Goal: Task Accomplishment & Management: Complete application form

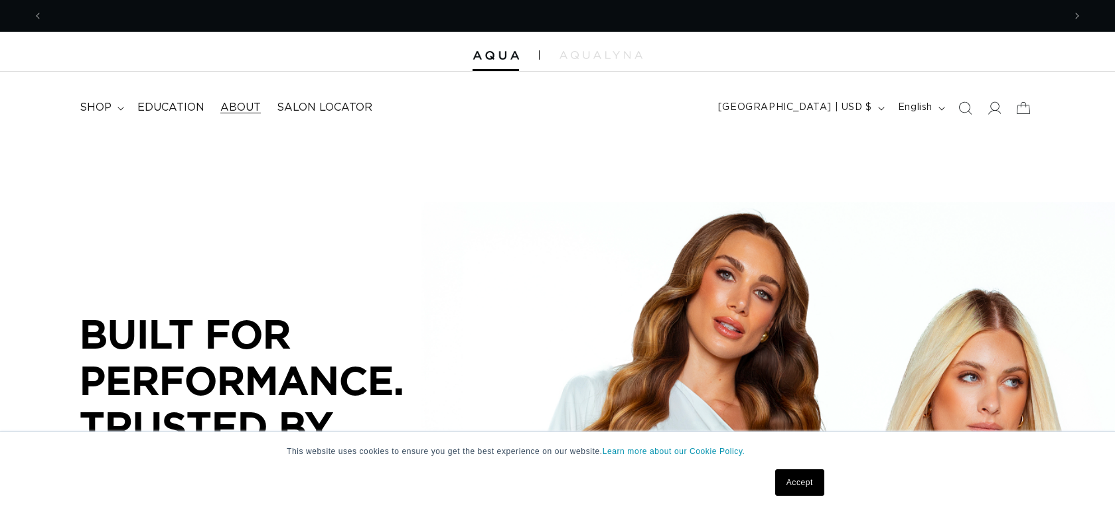
scroll to position [0, 1020]
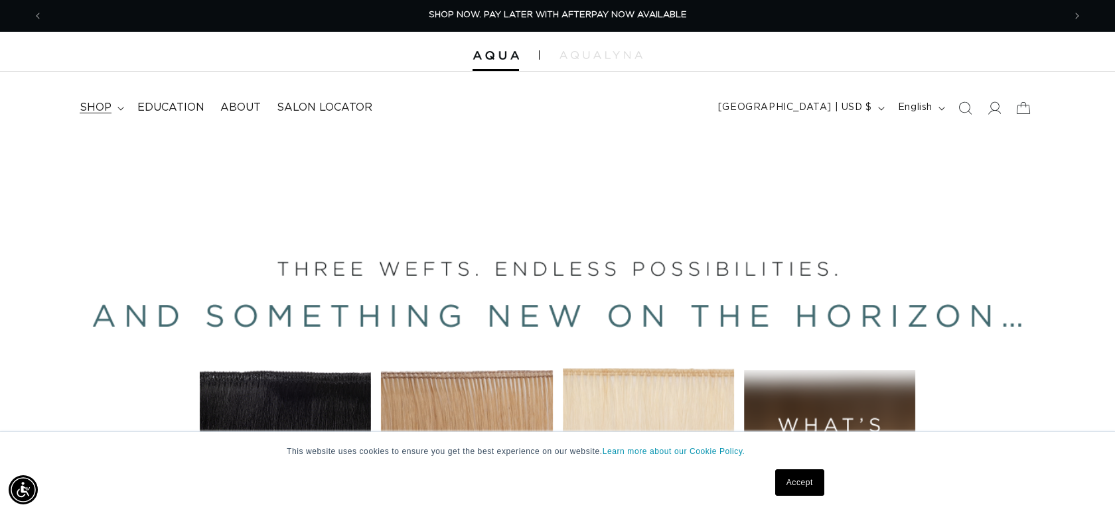
click at [103, 111] on span "shop" at bounding box center [96, 108] width 32 height 14
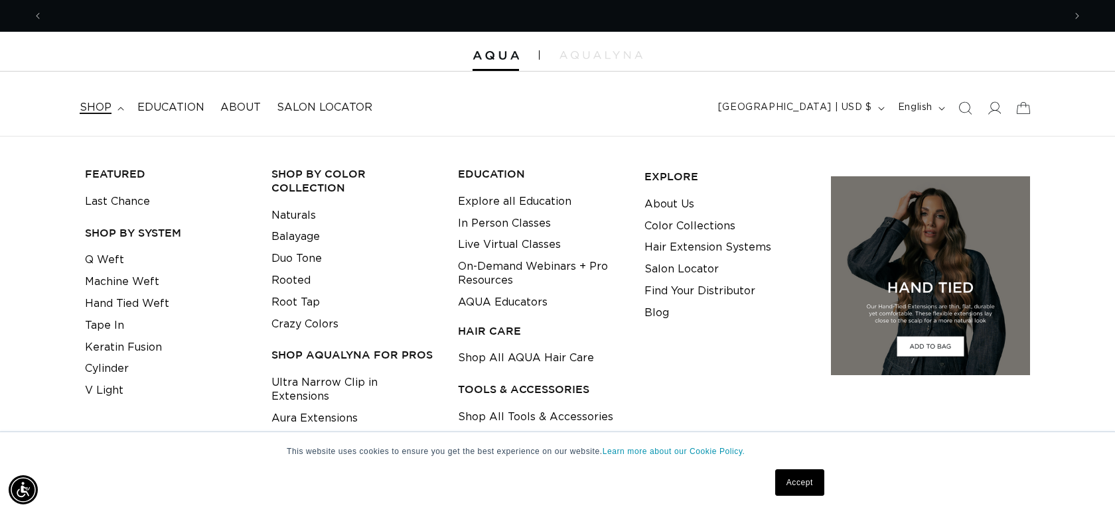
scroll to position [0, 2041]
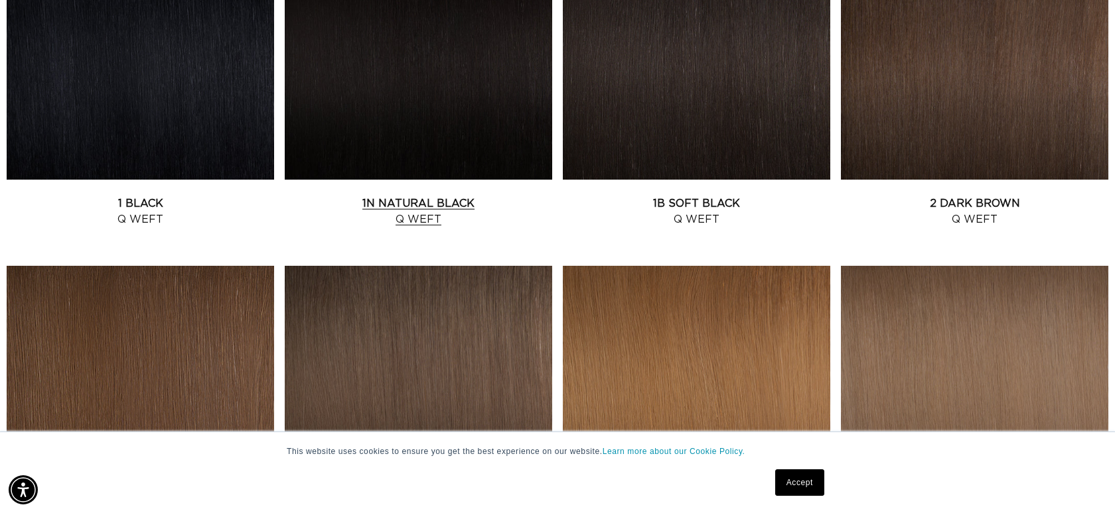
scroll to position [599, 0]
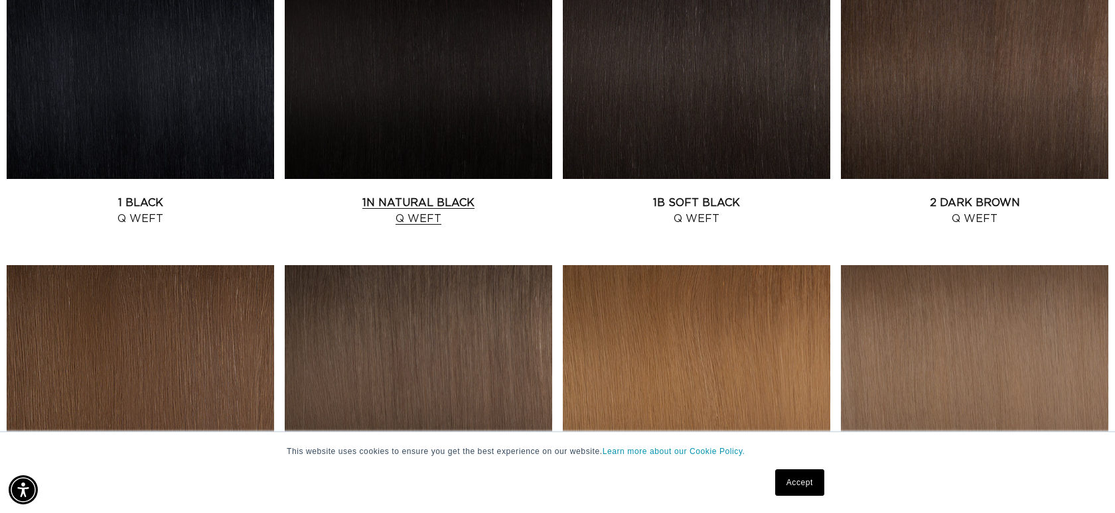
click at [434, 214] on link "1N Natural Black Q Weft" at bounding box center [418, 211] width 267 height 32
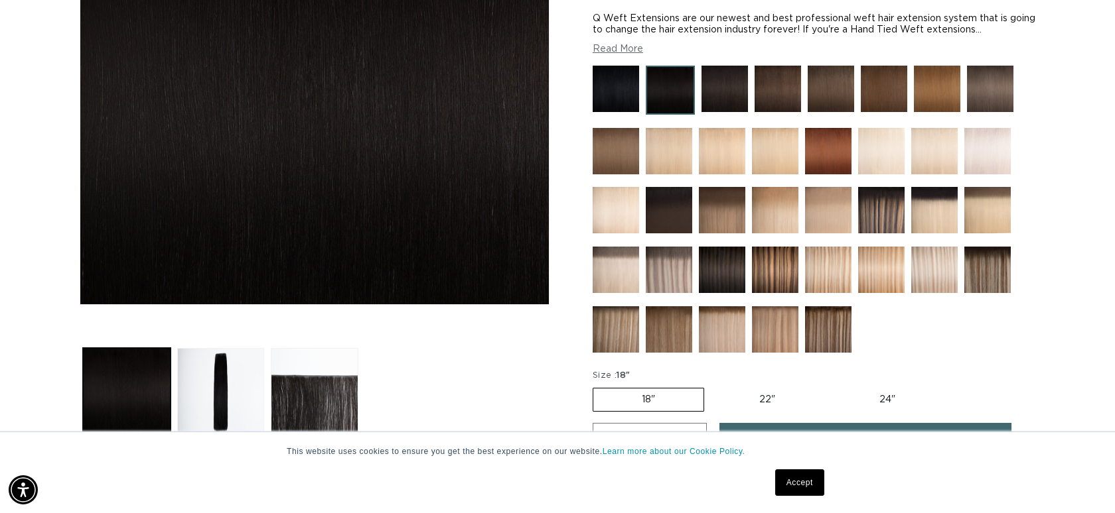
scroll to position [0, 1020]
click at [685, 271] on img at bounding box center [668, 270] width 46 height 46
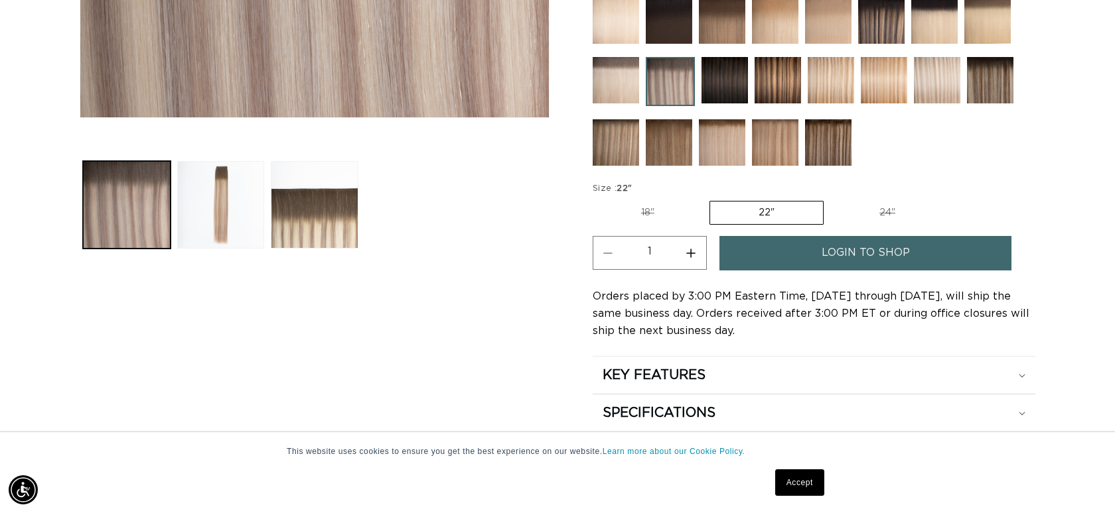
scroll to position [0, 2041]
click at [848, 255] on span "login to shop" at bounding box center [865, 253] width 88 height 34
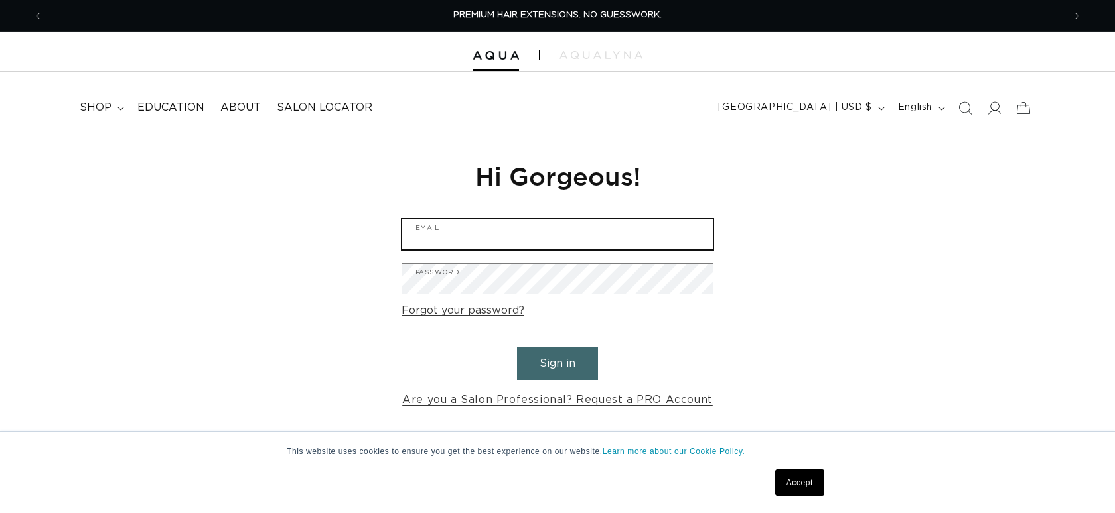
click at [471, 236] on input "Email" at bounding box center [557, 235] width 310 height 30
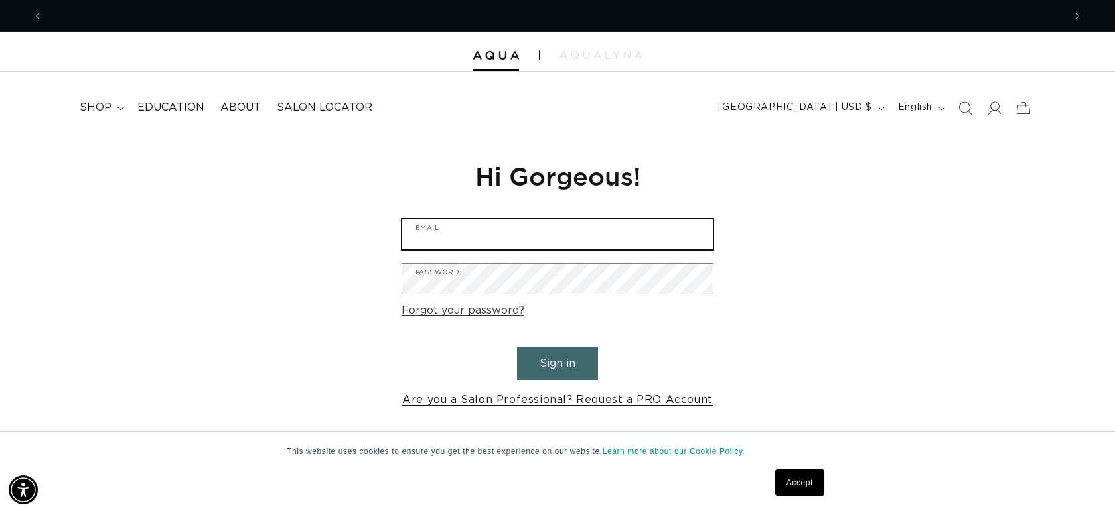
scroll to position [0, 1020]
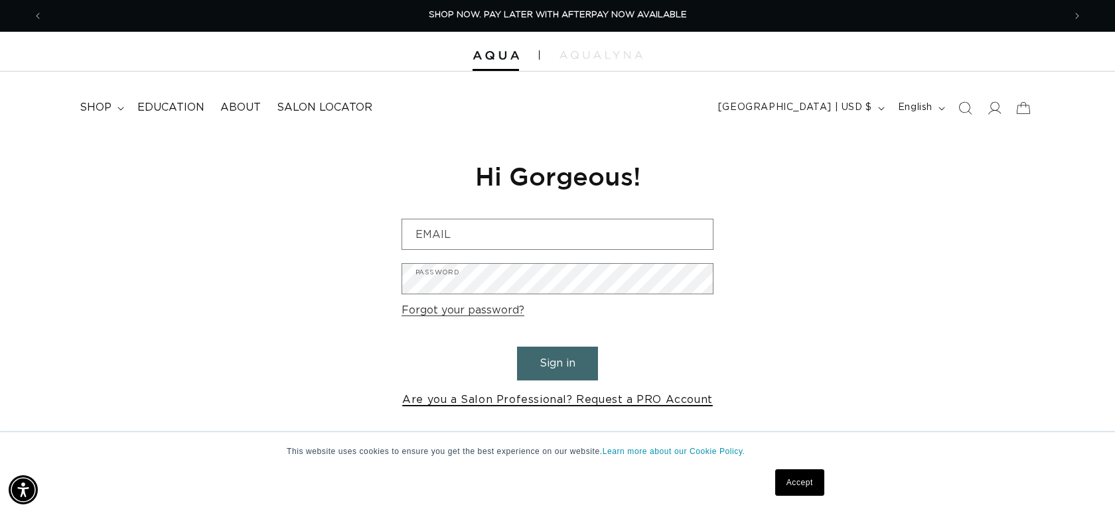
click at [512, 403] on link "Are you a Salon Professional? Request a PRO Account" at bounding box center [557, 400] width 310 height 19
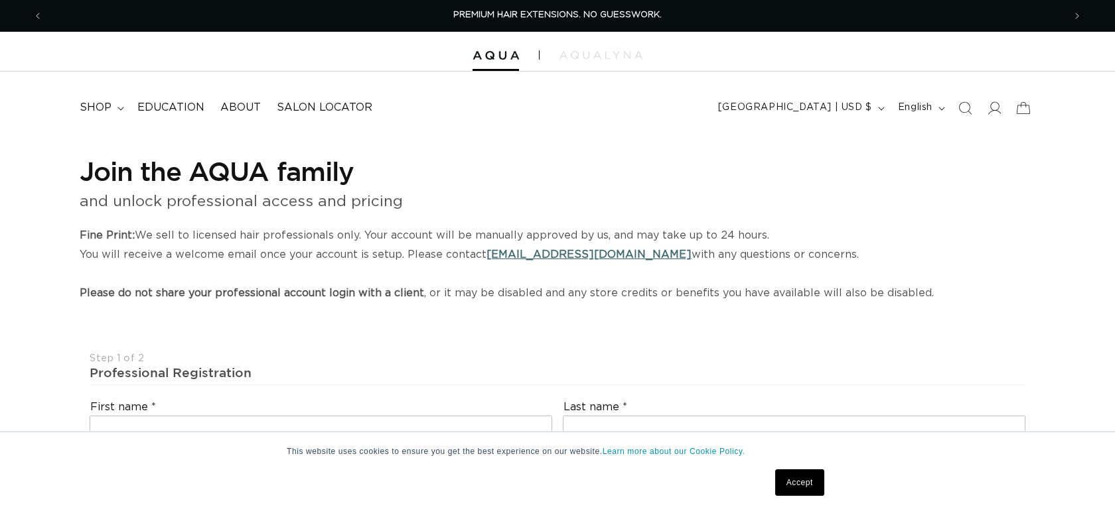
select select "US"
select select "[GEOGRAPHIC_DATA]"
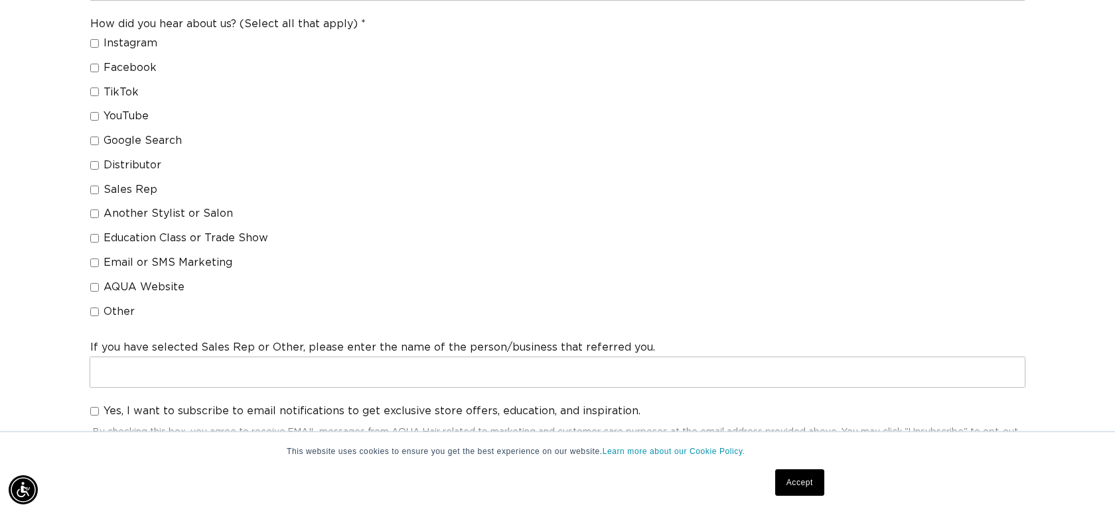
scroll to position [0, 1020]
click at [98, 186] on input "Sales Rep" at bounding box center [94, 190] width 9 height 9
checkbox input "true"
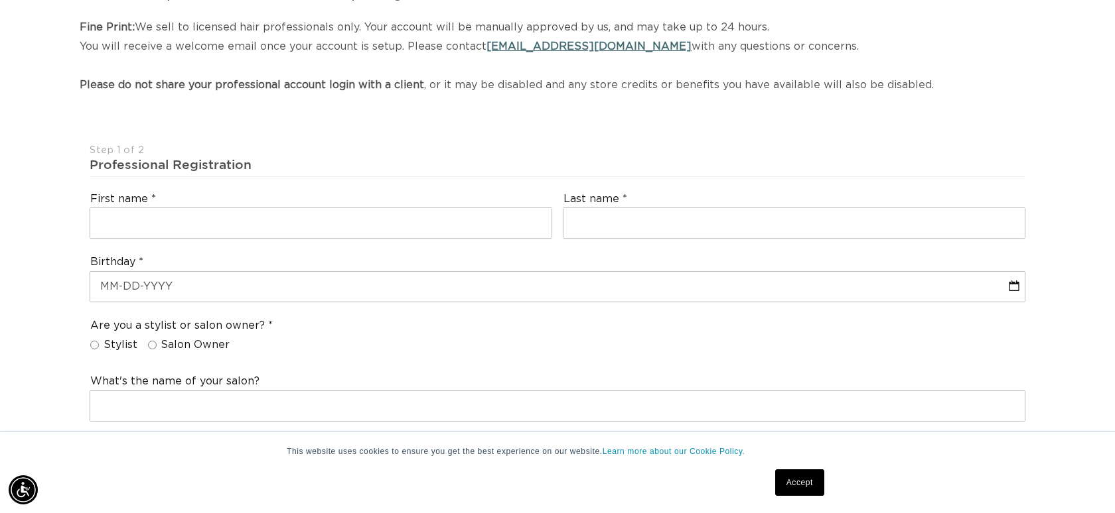
scroll to position [236, 0]
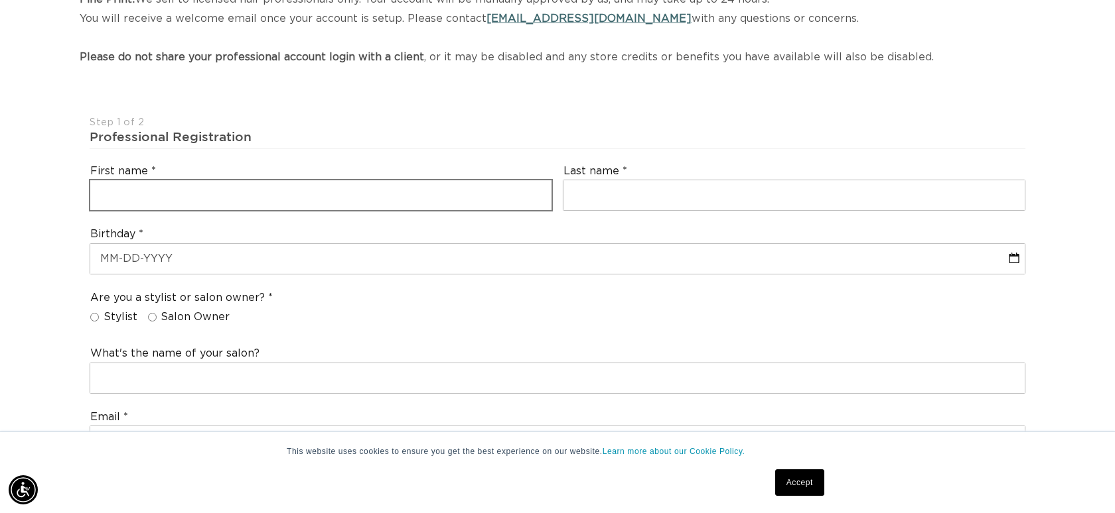
type input "[PERSON_NAME]"
drag, startPoint x: 174, startPoint y: 194, endPoint x: 103, endPoint y: 194, distance: 70.3
click at [103, 195] on input "SKye" at bounding box center [320, 195] width 461 height 30
type input "Skye"
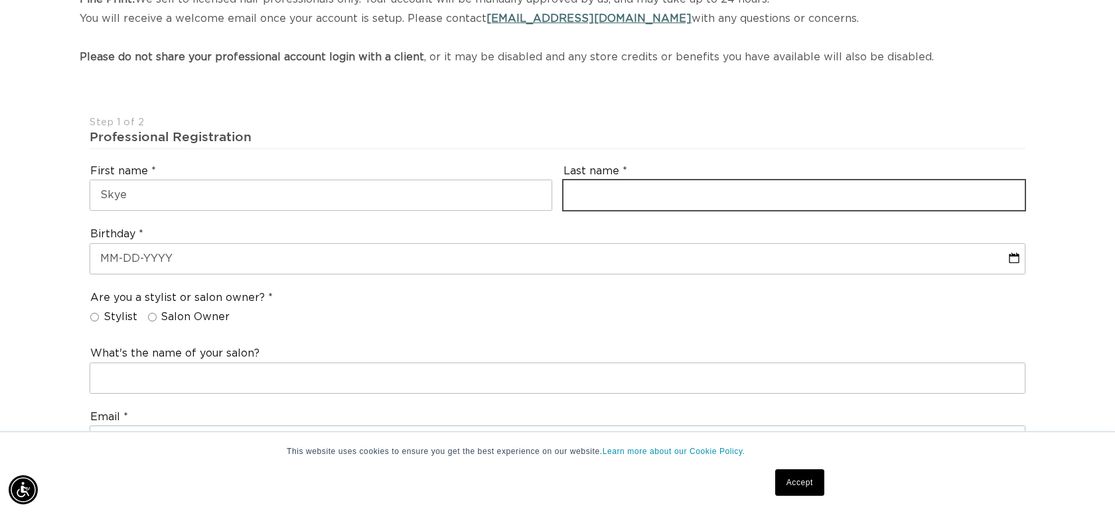
scroll to position [0, 0]
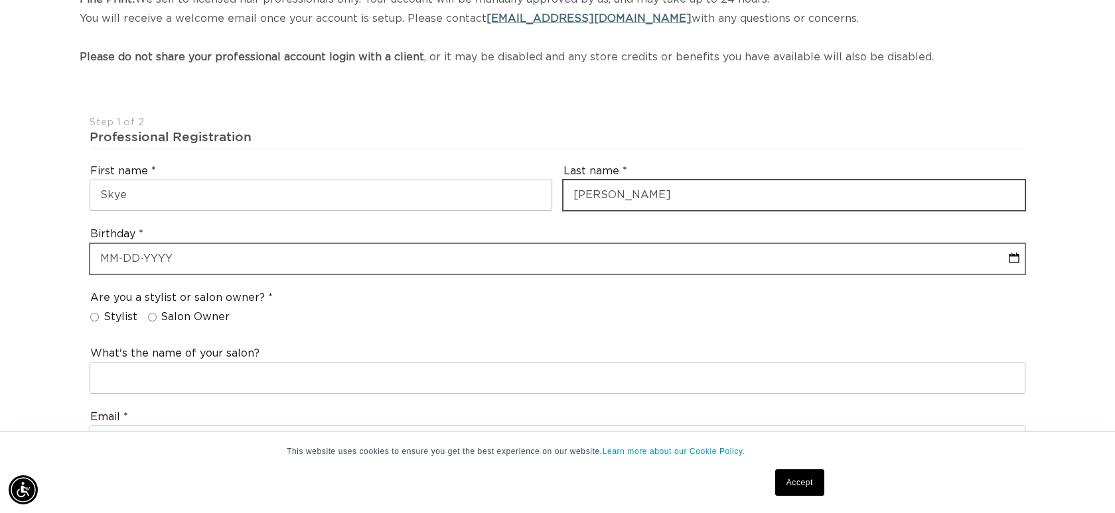
type input "[PERSON_NAME]"
select select "9"
select select "2025"
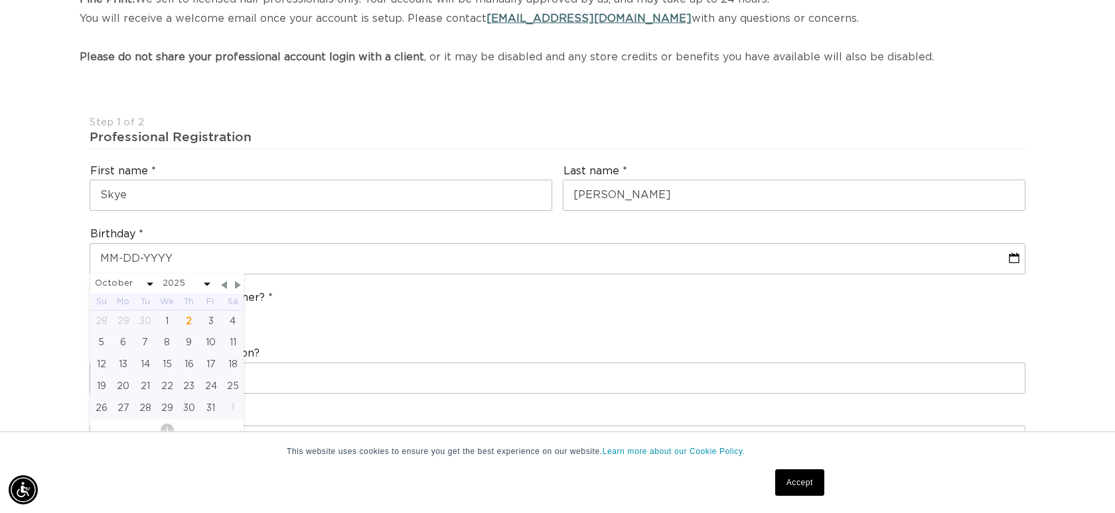
scroll to position [0, 2041]
